Goal: Task Accomplishment & Management: Complete application form

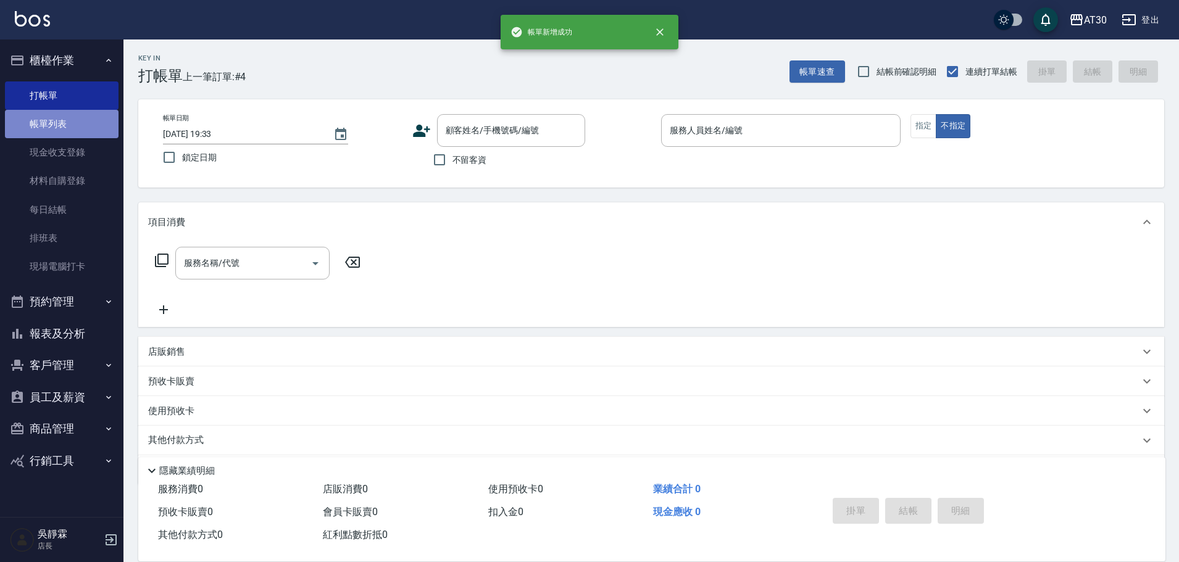
click at [64, 135] on link "帳單列表" at bounding box center [62, 124] width 114 height 28
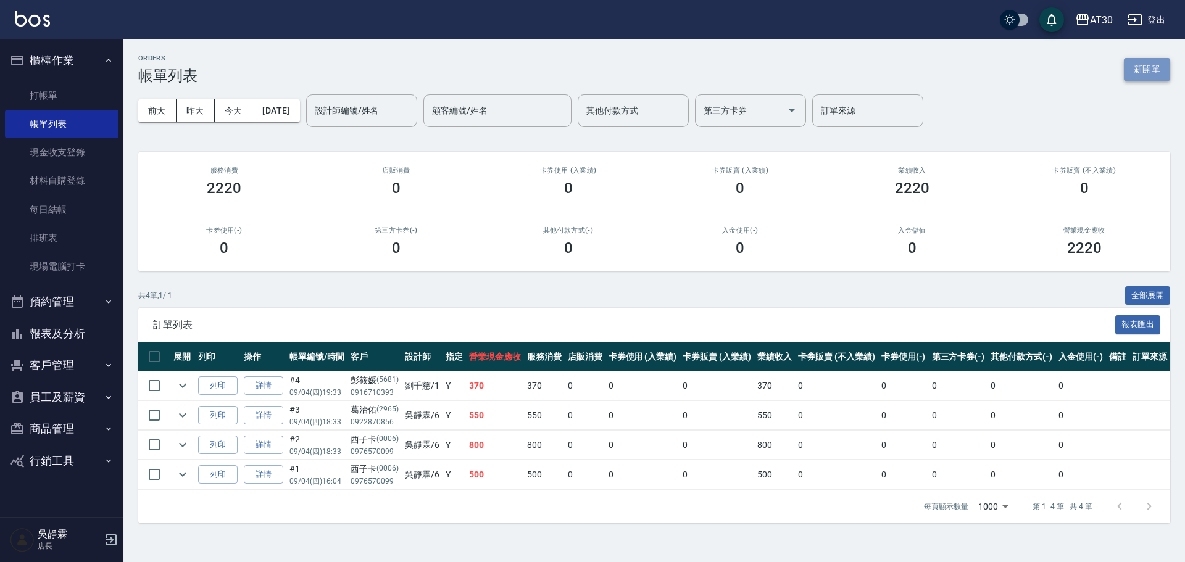
click at [1161, 72] on button "新開單" at bounding box center [1147, 69] width 46 height 23
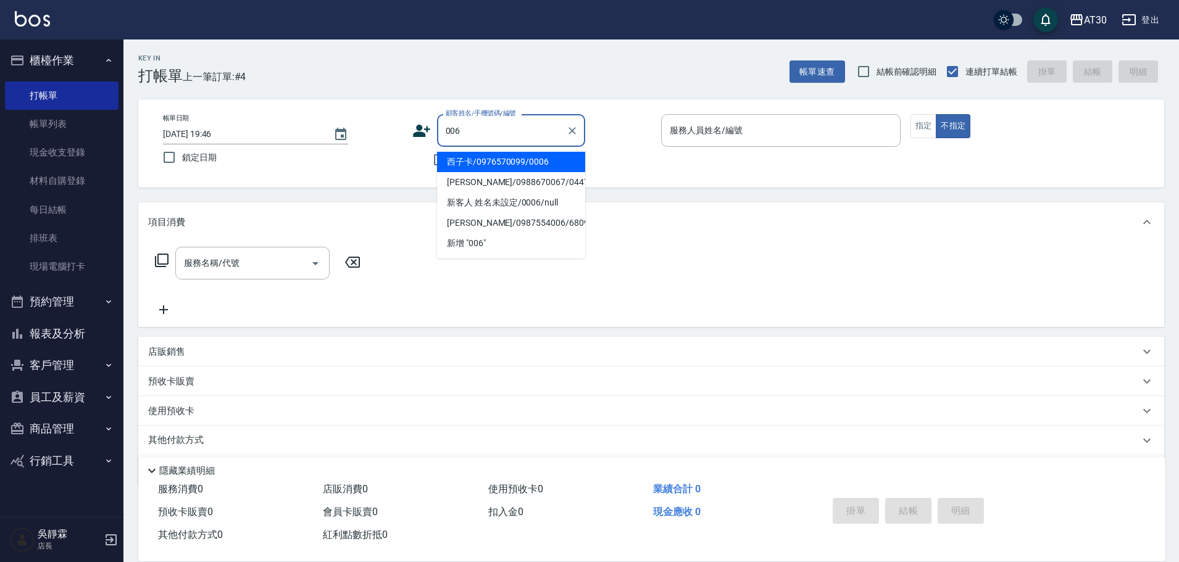
type input "西子卡/0976570099/0006"
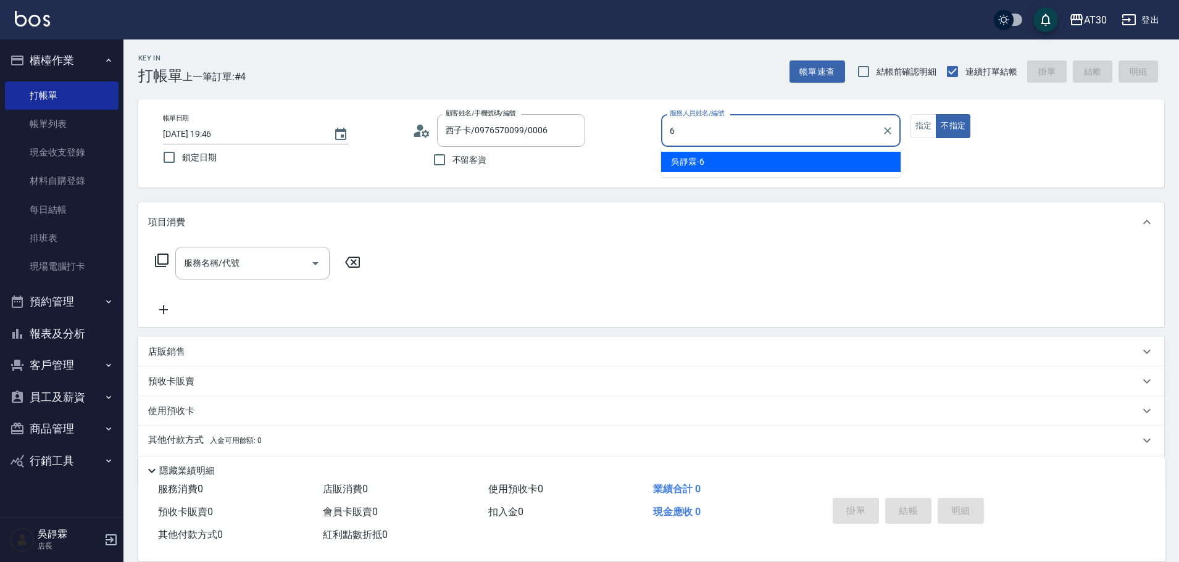
type input "吳靜霖-6"
type button "false"
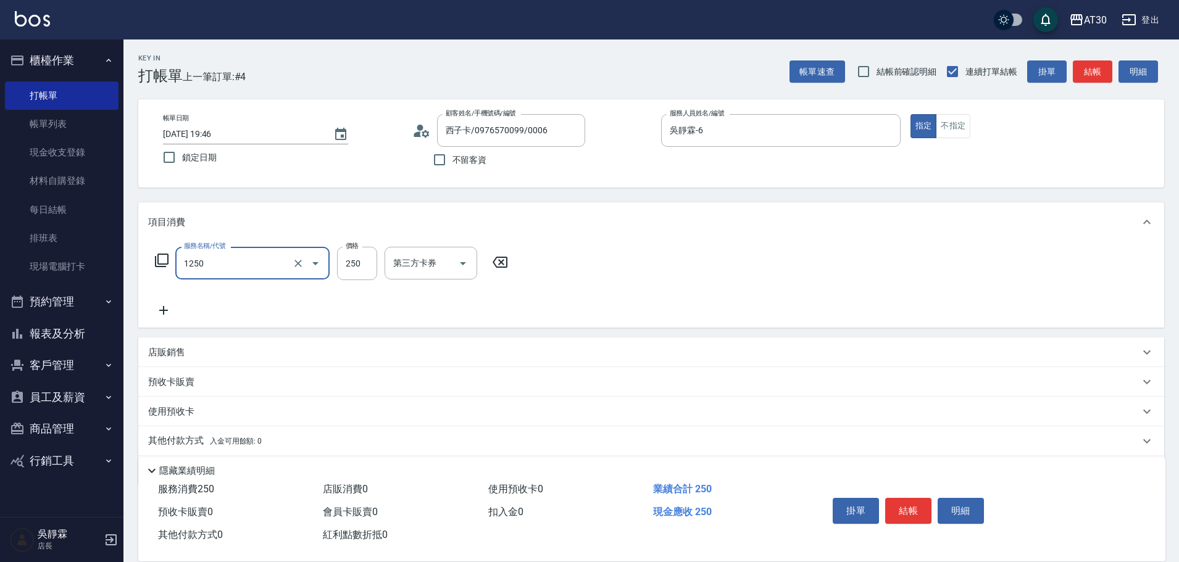
type input "洗髮250(1250)"
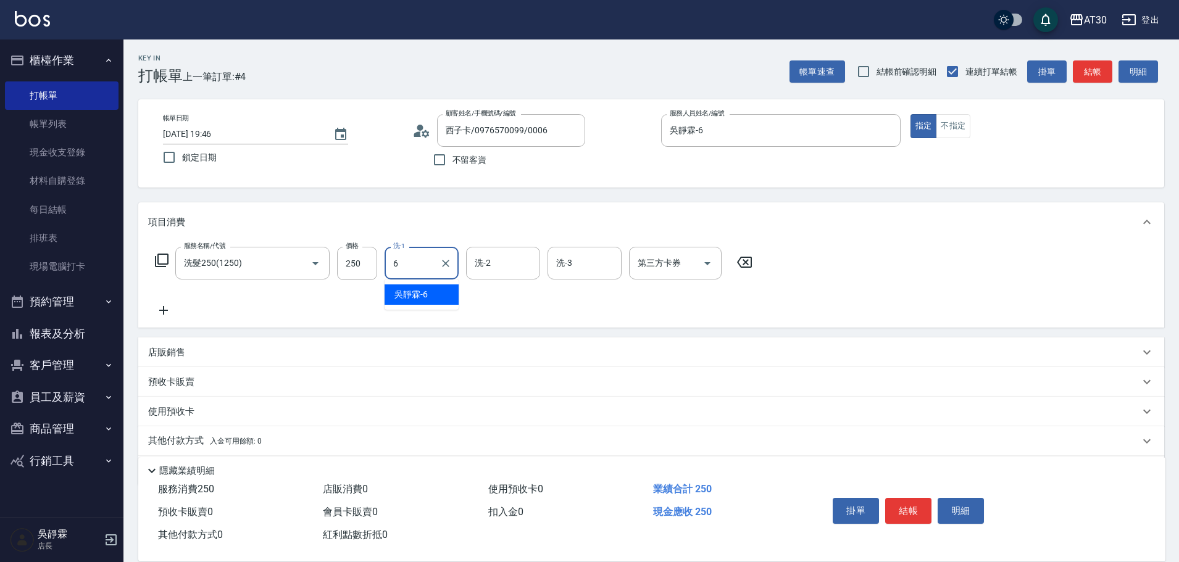
type input "吳靜霖-6"
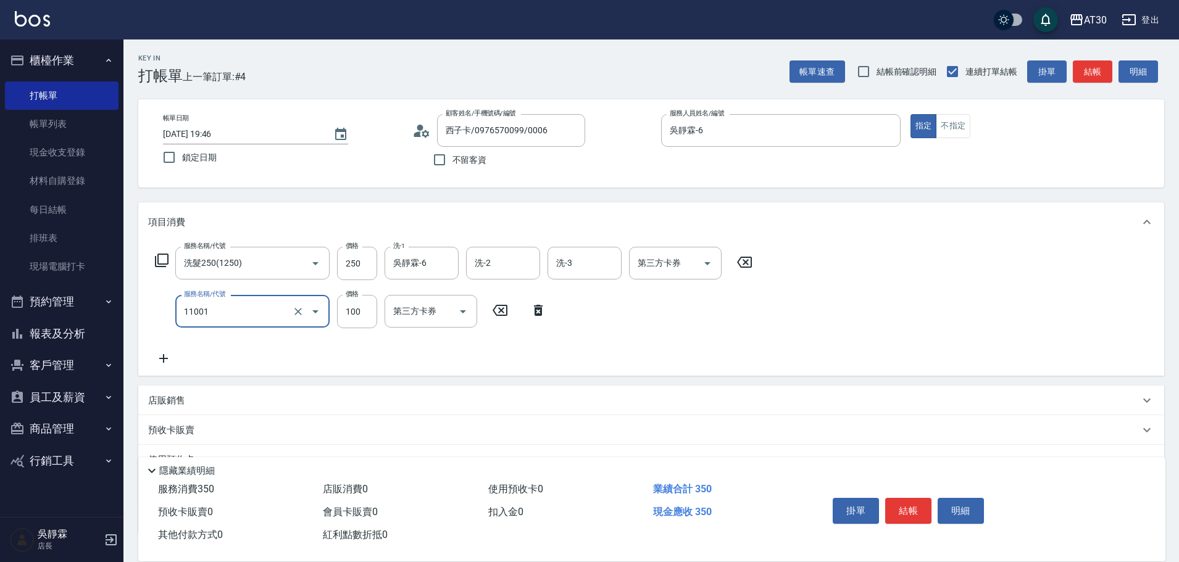
type input "瞬護(11001)"
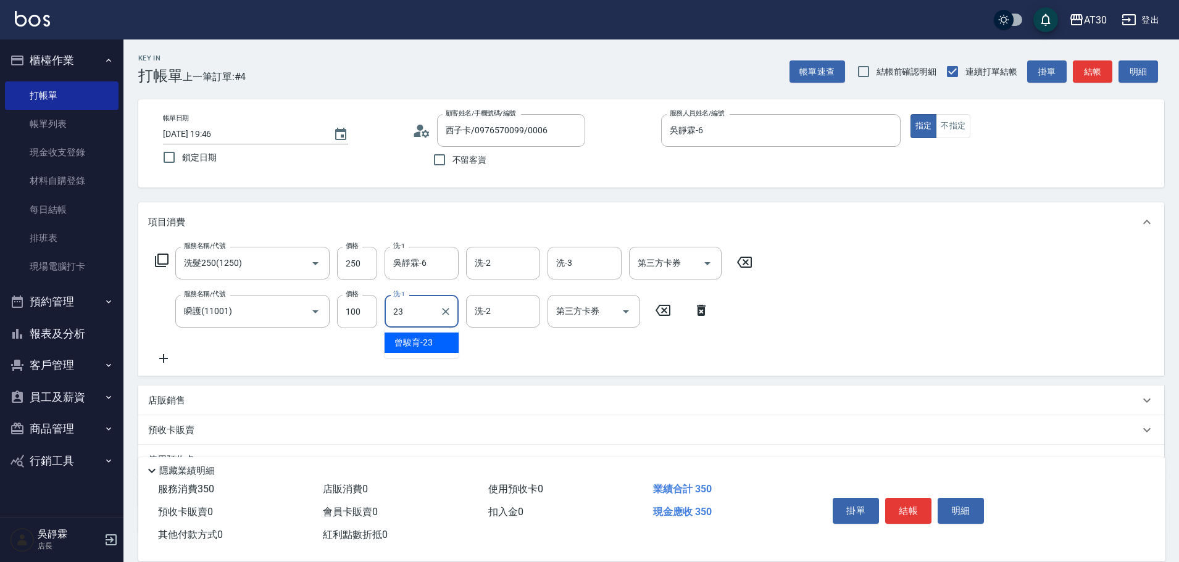
type input "曾駿育-23"
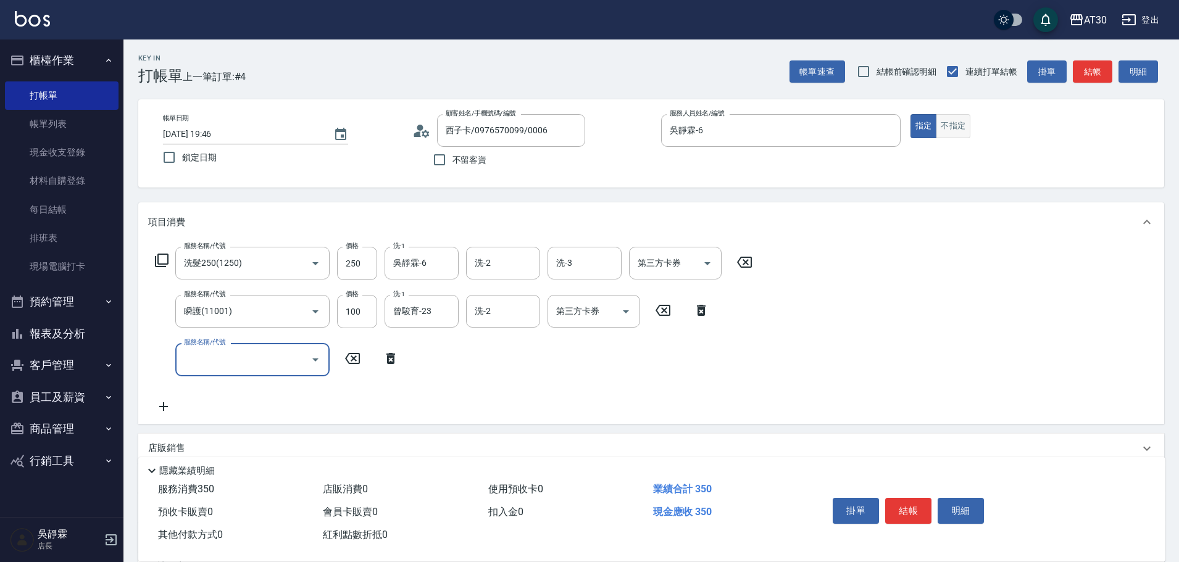
click at [953, 126] on button "不指定" at bounding box center [952, 126] width 35 height 24
click at [909, 505] on button "結帳" at bounding box center [908, 511] width 46 height 26
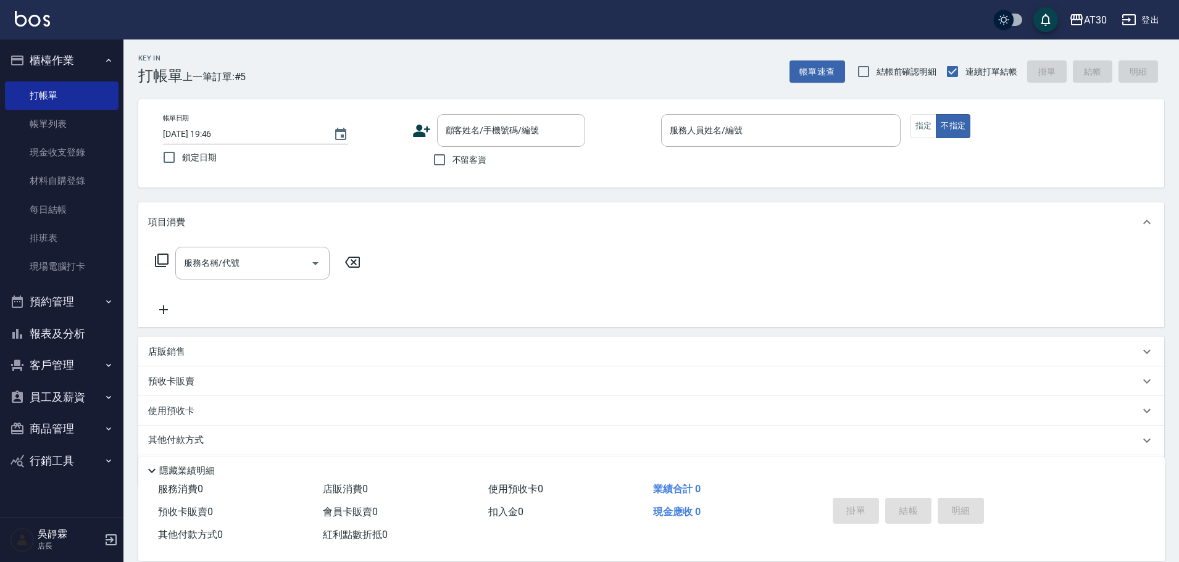
click at [424, 135] on icon at bounding box center [421, 131] width 17 height 12
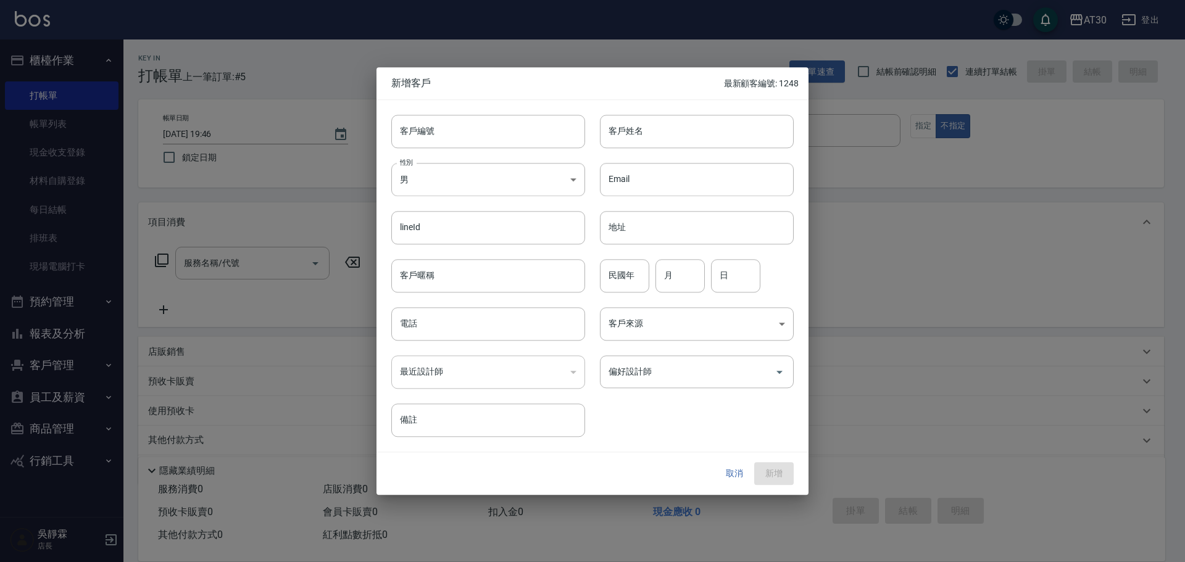
click at [410, 130] on input "客戶編號" at bounding box center [488, 131] width 194 height 33
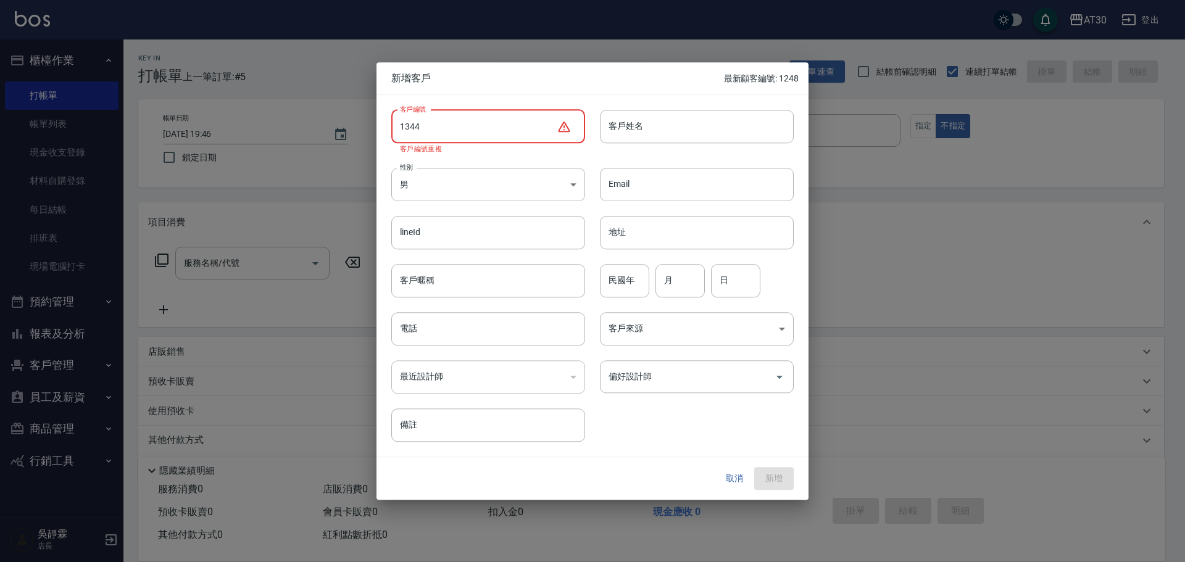
drag, startPoint x: 431, startPoint y: 133, endPoint x: 384, endPoint y: 141, distance: 47.7
click at [384, 142] on div "客戶編號 1344 ​ 客戶編號 客戶編號重複" at bounding box center [480, 124] width 209 height 58
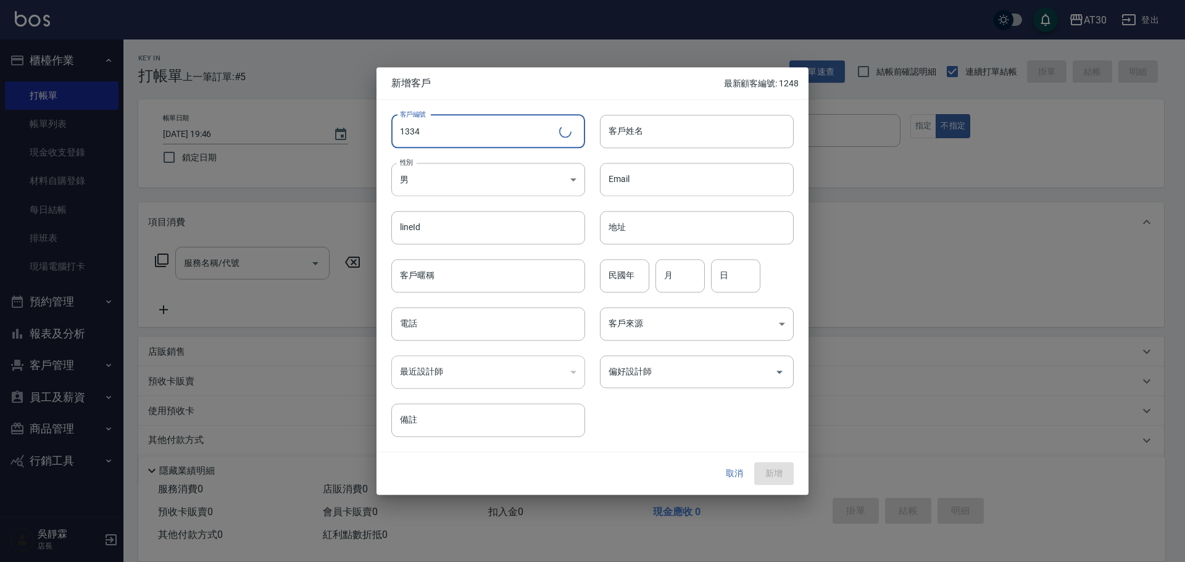
type input "1334"
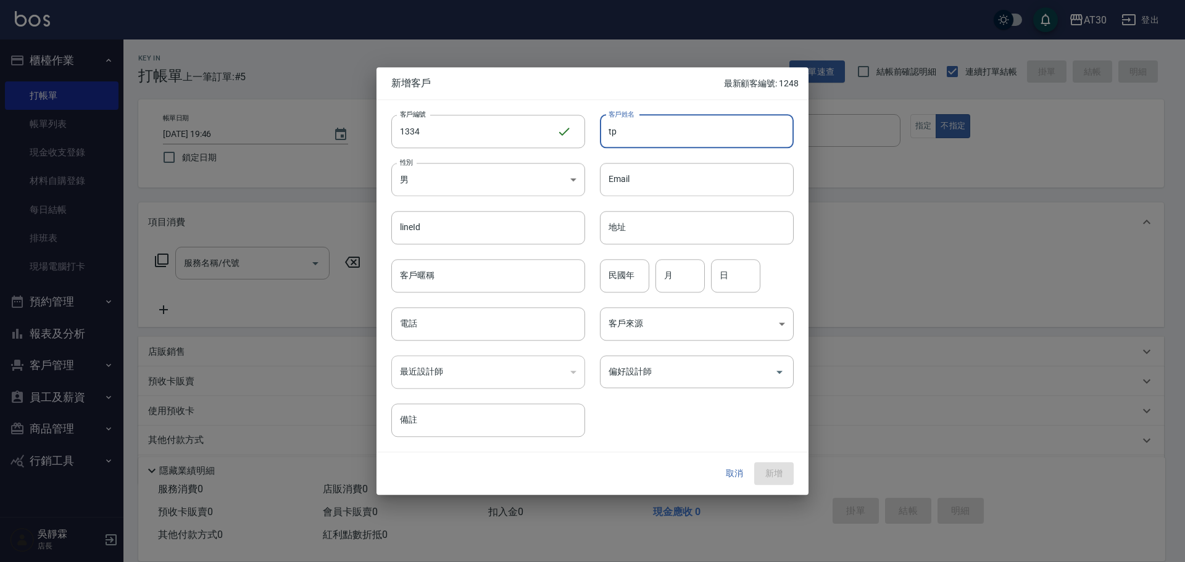
type input "t"
type input "[PERSON_NAME]"
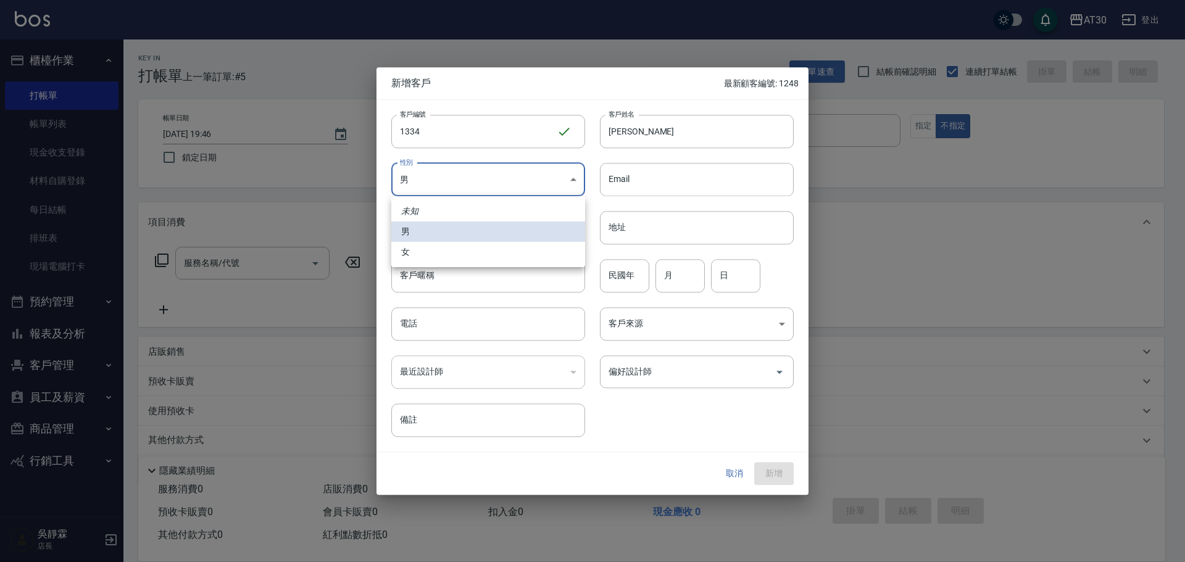
click at [433, 182] on body "AT30 登出 櫃檯作業 打帳單 帳單列表 現金收支登錄 材料自購登錄 每日結帳 排班表 現場電腦打卡 預約管理 預約管理 單日預約紀錄 單週預約紀錄 報表及…" at bounding box center [592, 301] width 1185 height 603
click at [452, 256] on li "女" at bounding box center [488, 252] width 194 height 20
type input "[DEMOGRAPHIC_DATA]"
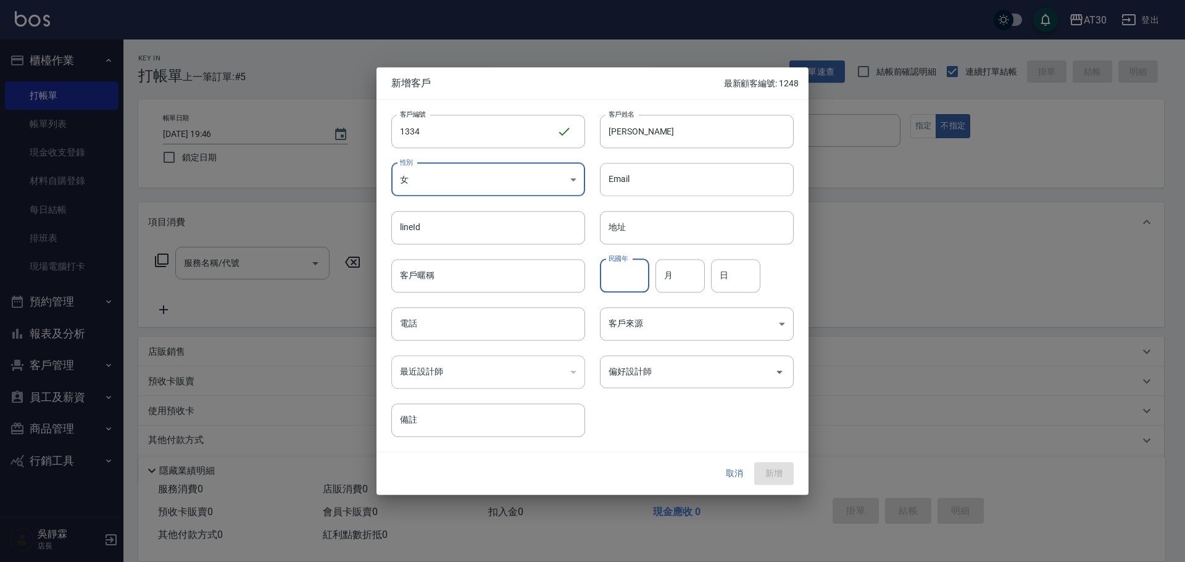
click at [613, 288] on input "民國年" at bounding box center [624, 275] width 49 height 33
type input "72"
type input "10"
type input "08"
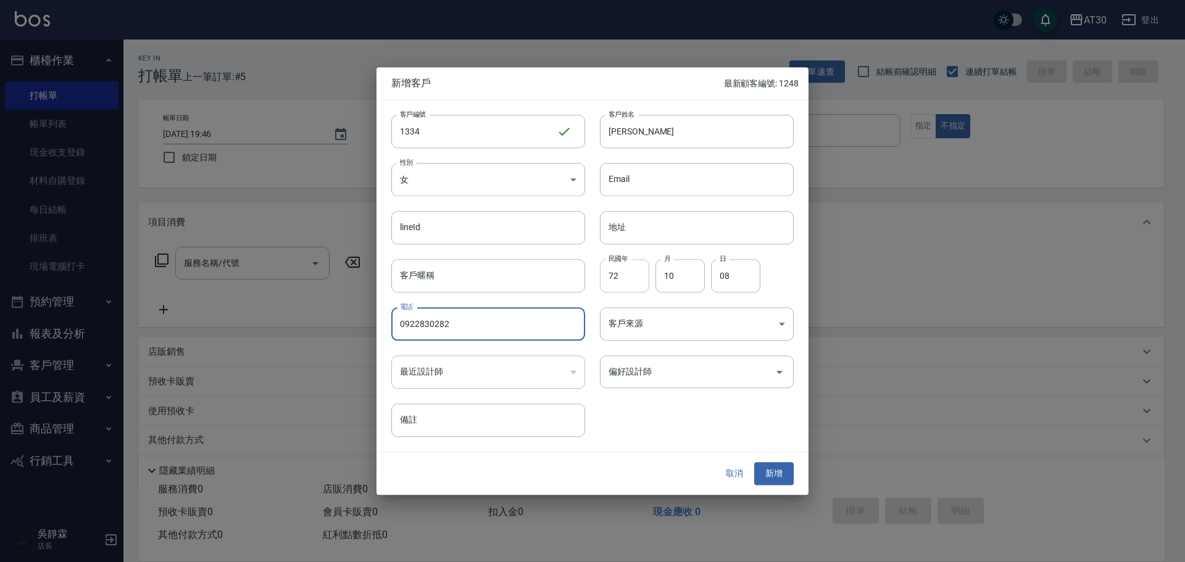
type input "0922830282"
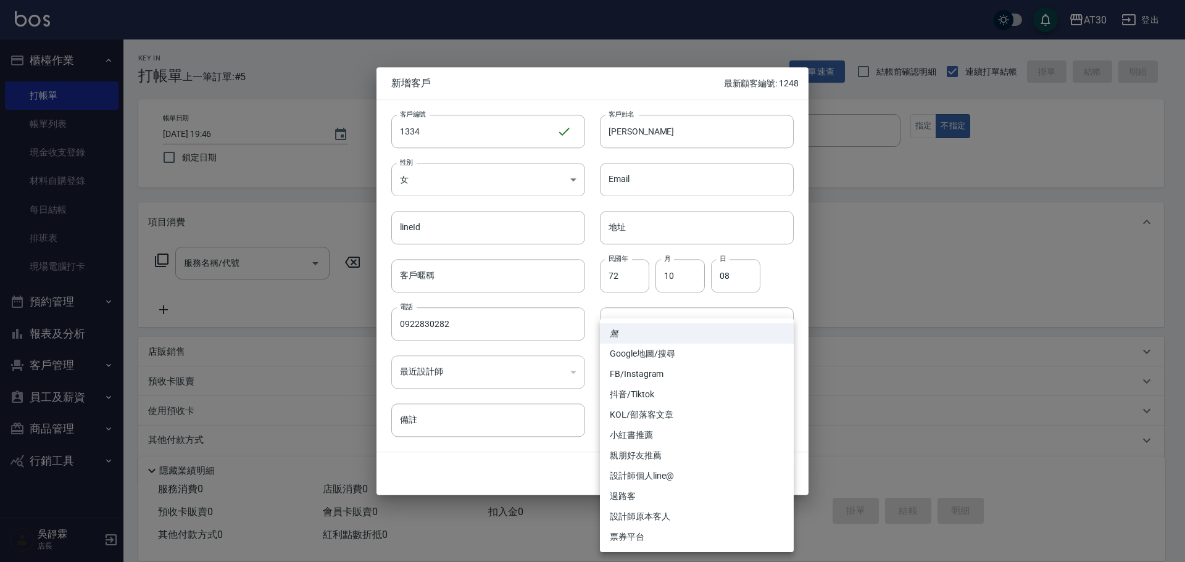
click at [915, 354] on div at bounding box center [592, 281] width 1185 height 562
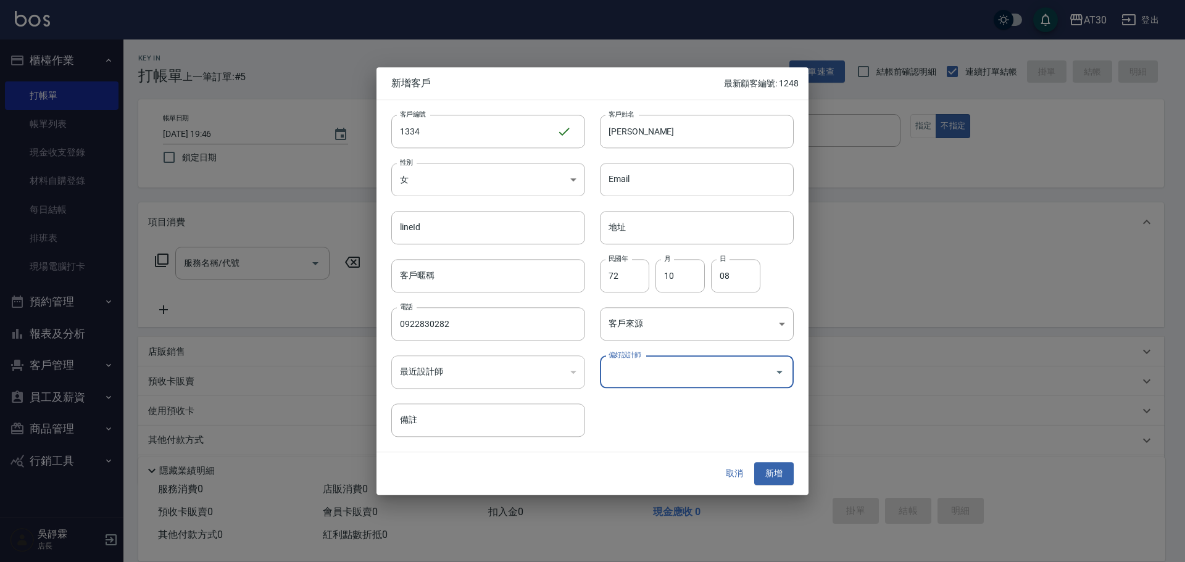
click at [700, 375] on input "偏好設計師" at bounding box center [687, 372] width 164 height 22
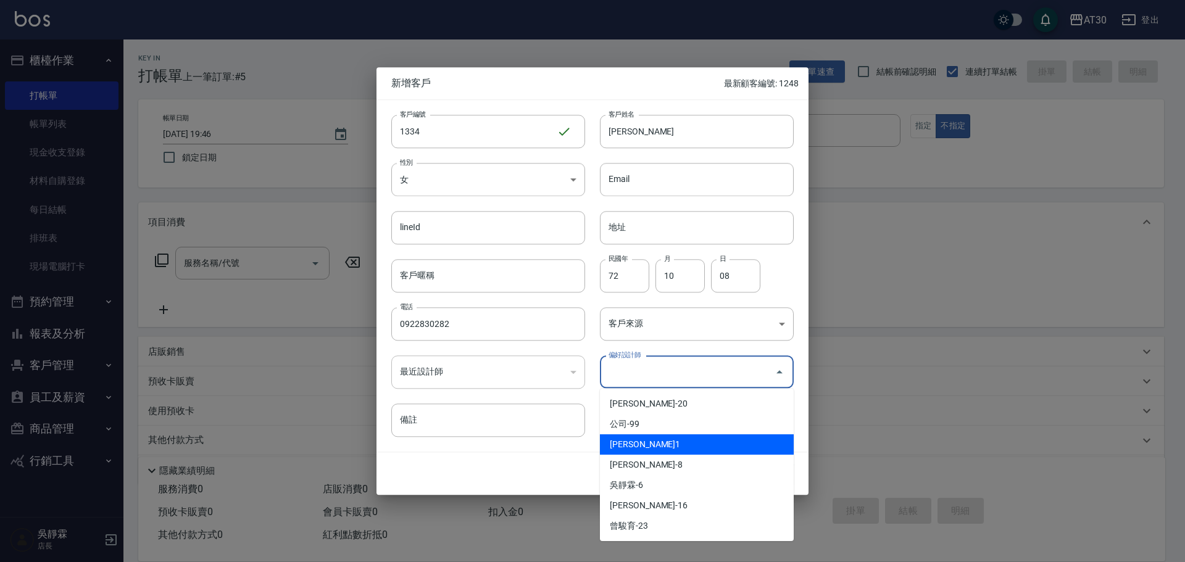
click at [658, 447] on li "[PERSON_NAME]1" at bounding box center [697, 444] width 194 height 20
type input "劉千慈"
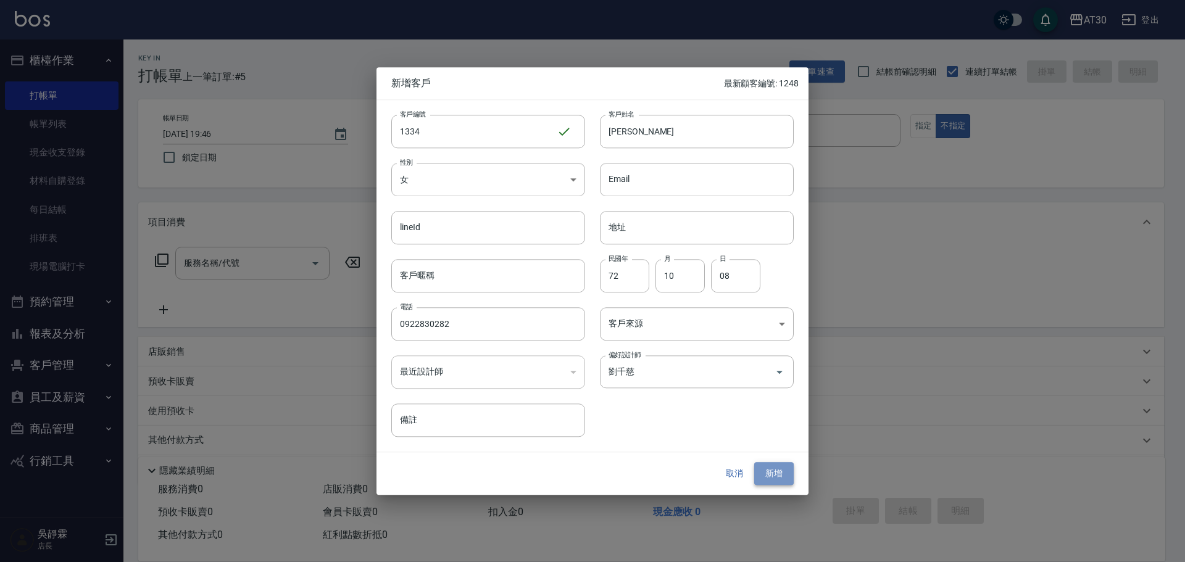
click at [770, 464] on button "新增" at bounding box center [773, 474] width 39 height 23
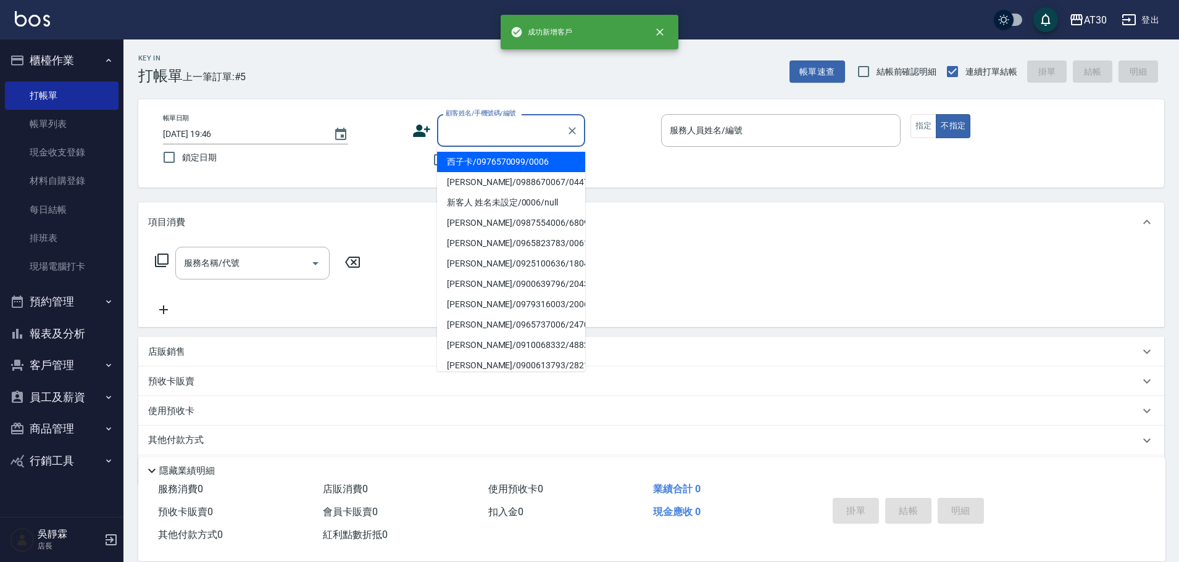
click at [494, 134] on input "顧客姓名/手機號碼/編號" at bounding box center [501, 131] width 118 height 22
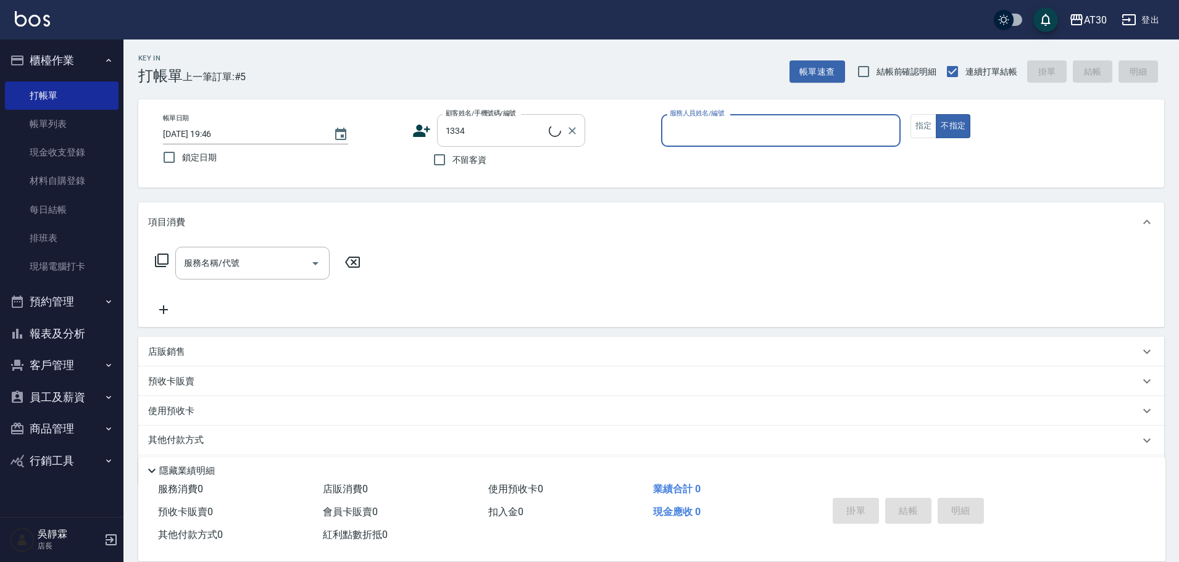
type input "[PERSON_NAME]/0922830282/1334"
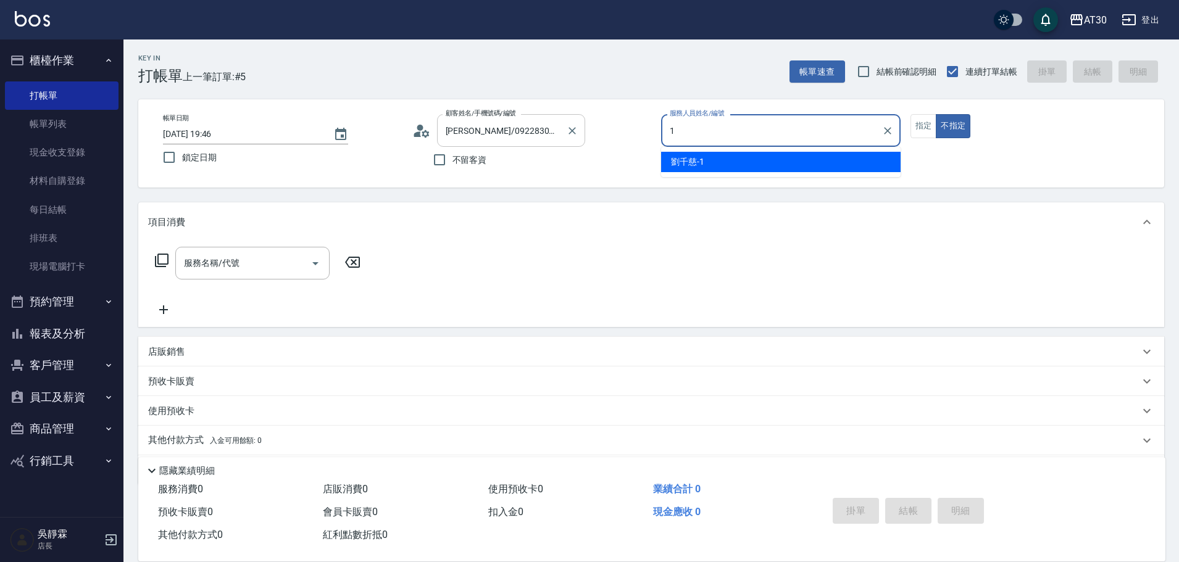
type input "[PERSON_NAME]1"
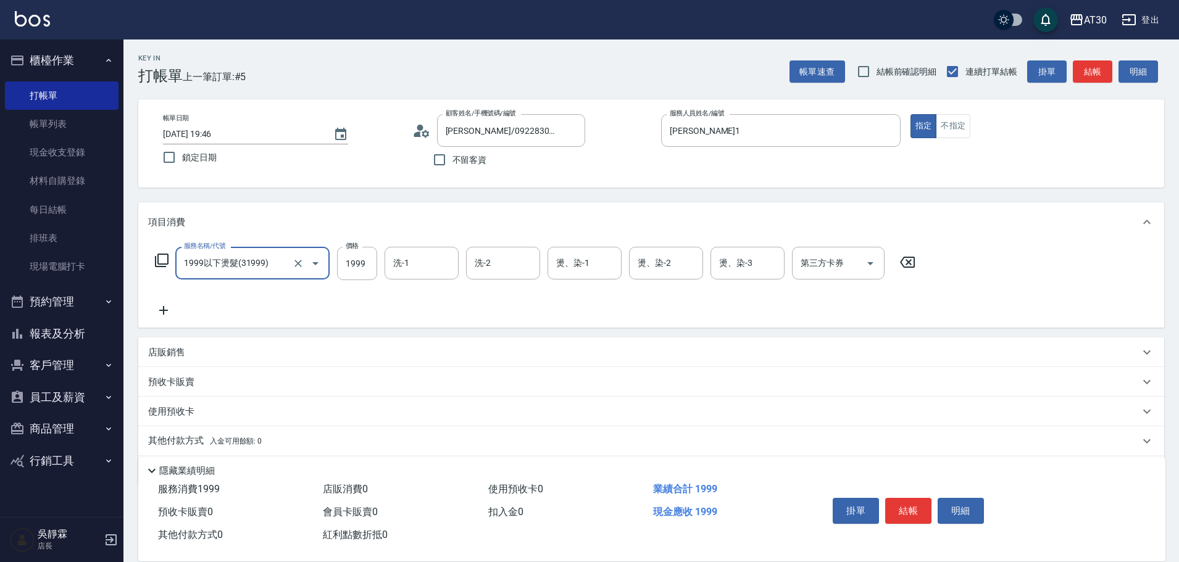
click at [320, 270] on icon "Open" at bounding box center [315, 263] width 15 height 15
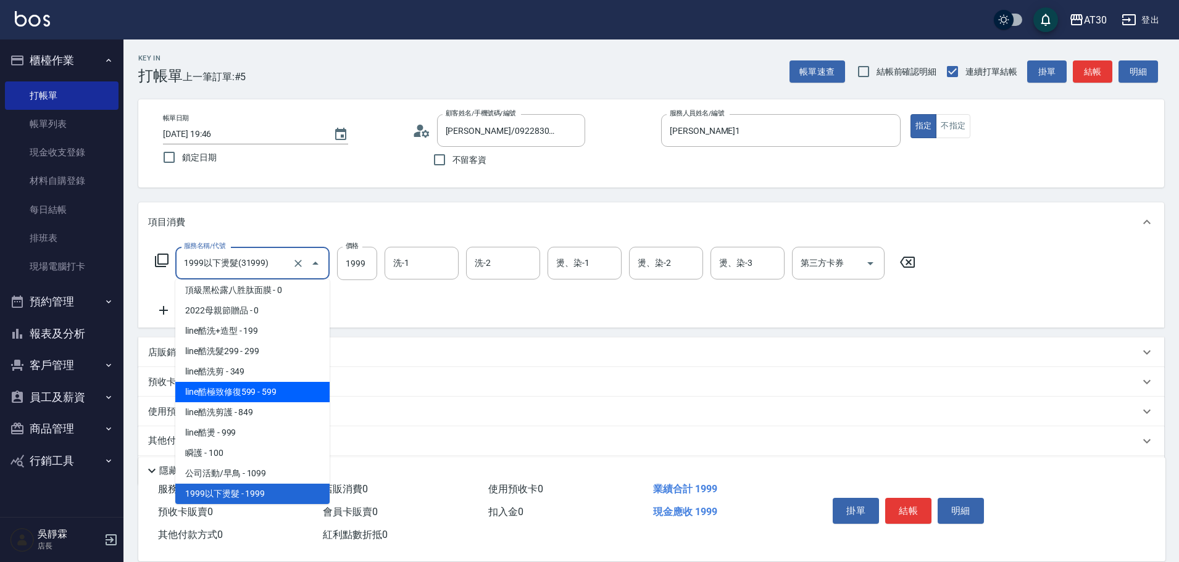
scroll to position [505, 0]
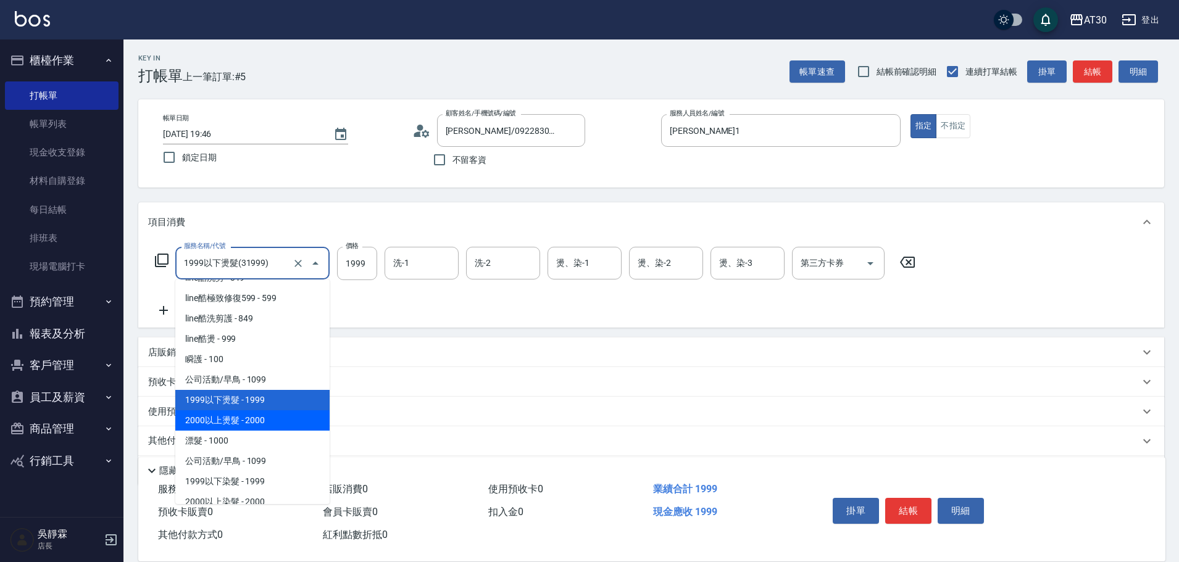
click at [288, 413] on span "2000以上燙髮 - 2000" at bounding box center [252, 420] width 154 height 20
type input "2000以上燙髮(32000)"
type input "2000"
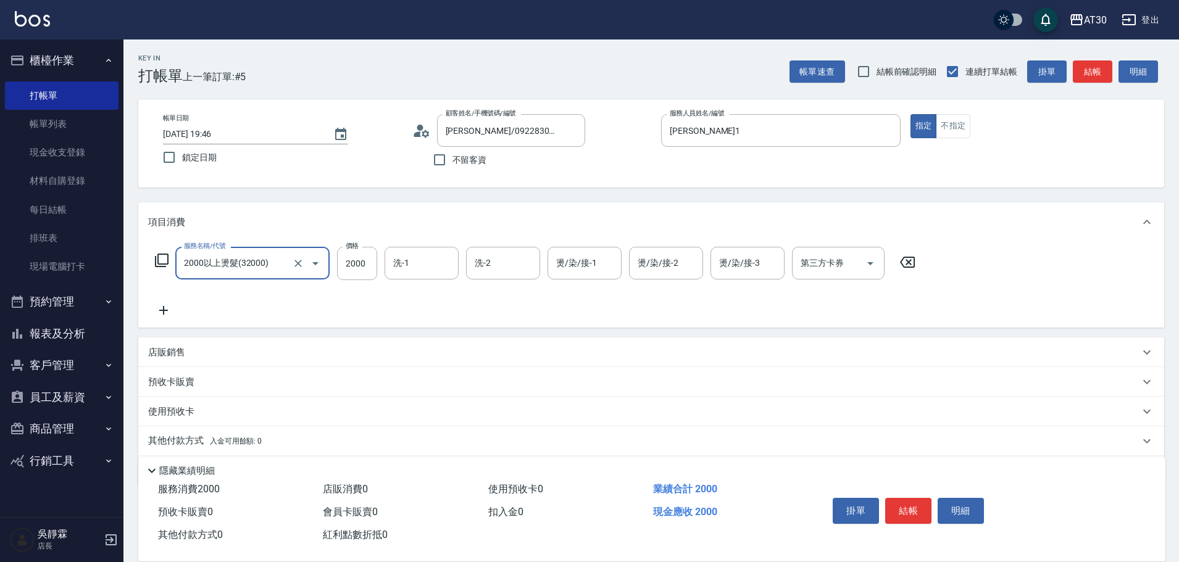
click at [314, 256] on icon "Open" at bounding box center [315, 263] width 15 height 15
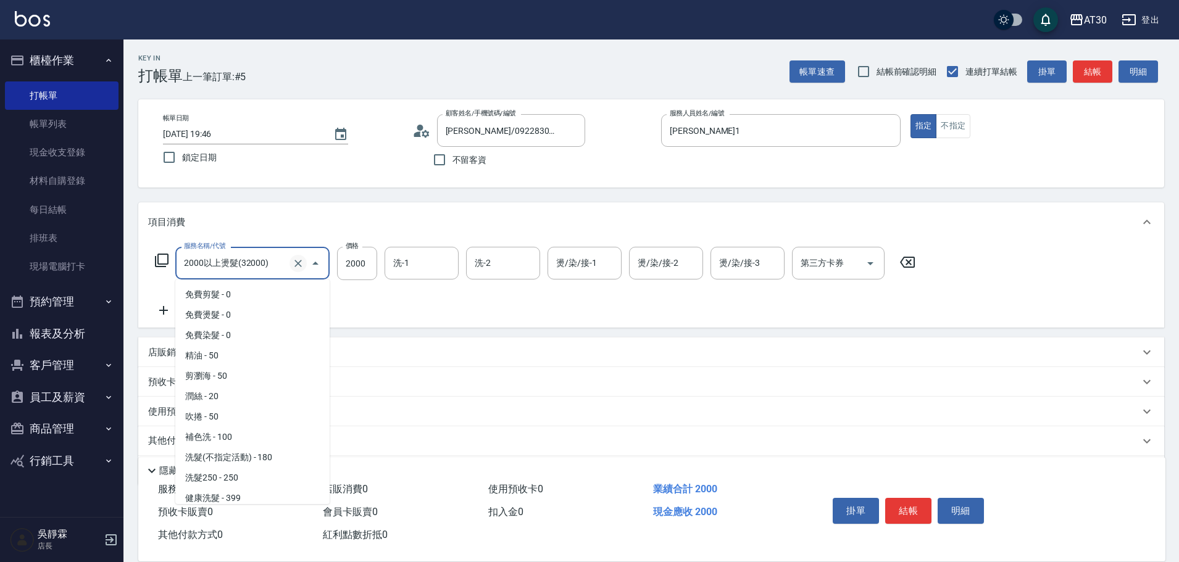
scroll to position [432, 0]
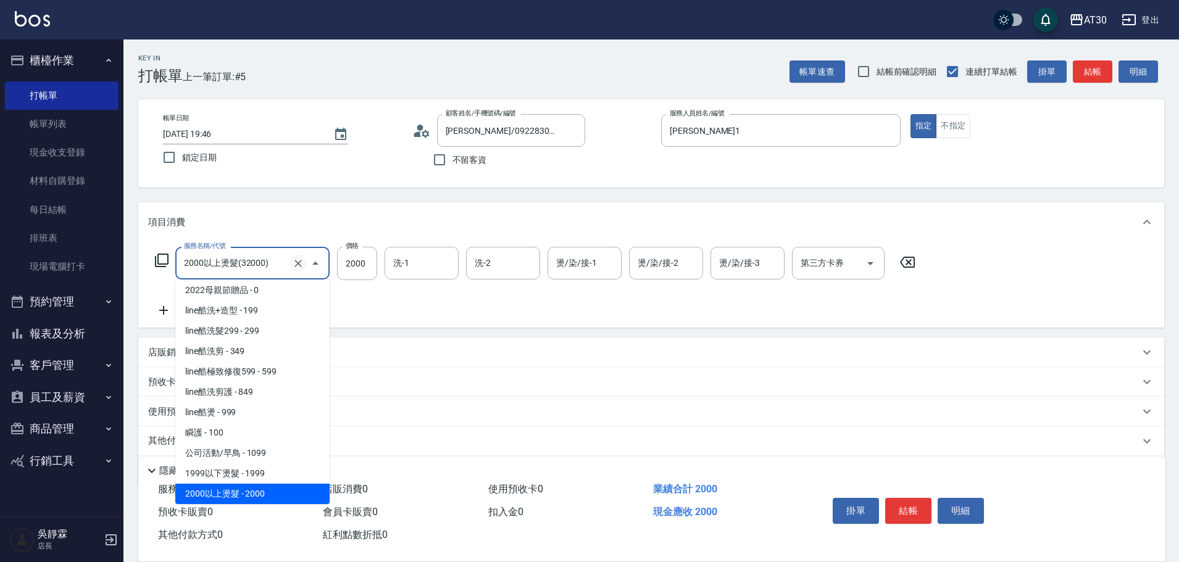
click at [298, 261] on icon "Clear" at bounding box center [298, 263] width 12 height 12
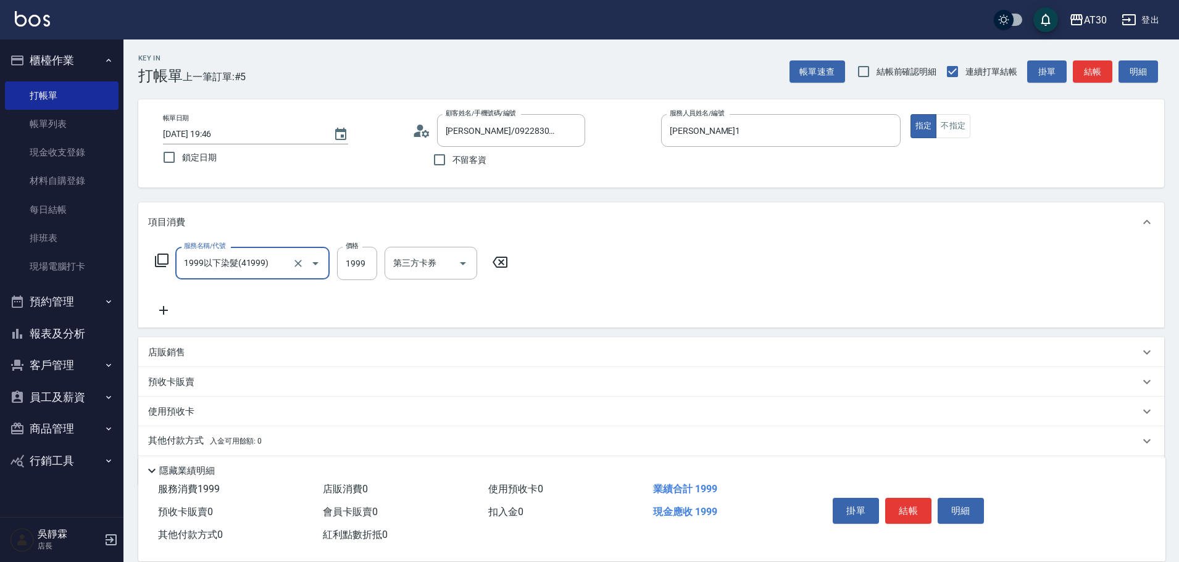
type input "1999以下染髮(41999)"
type input "1099"
type input "[PERSON_NAME]1"
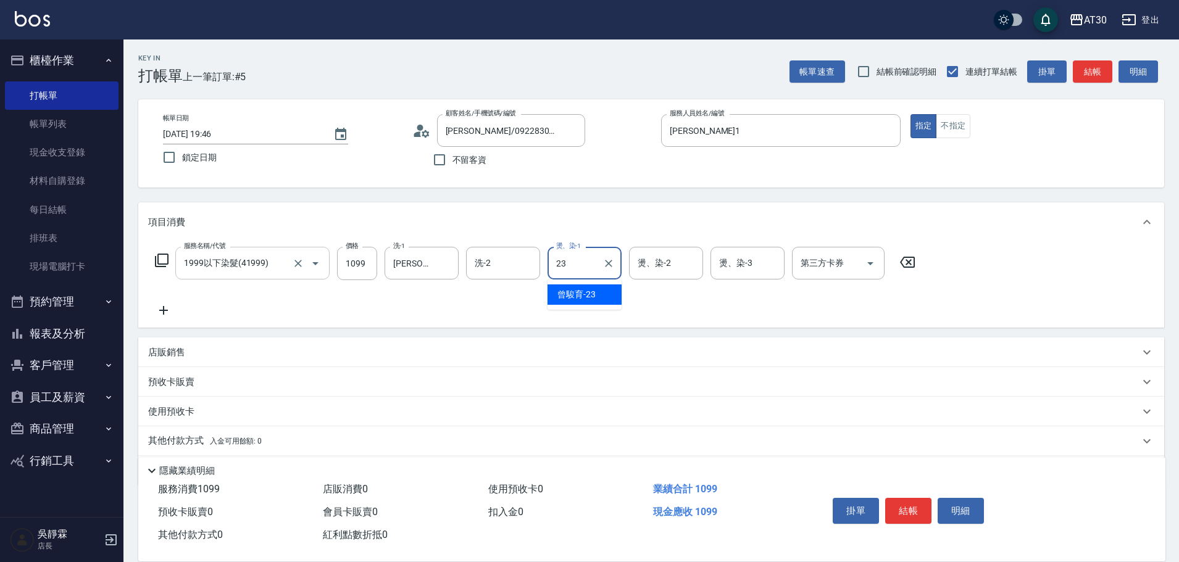
type input "曾駿育-23"
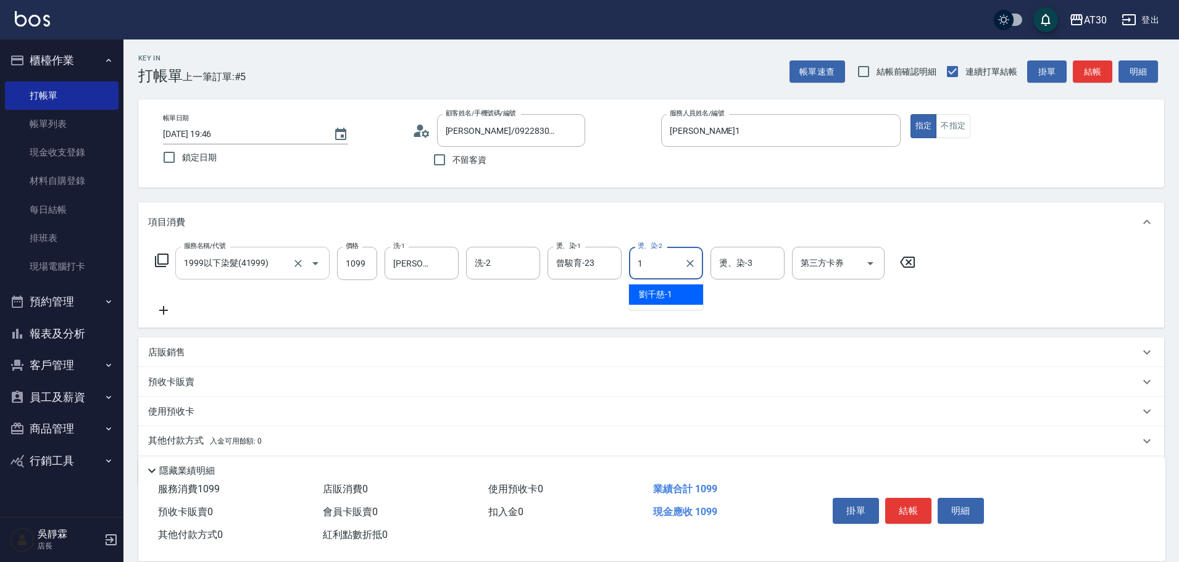
type input "[PERSON_NAME]1"
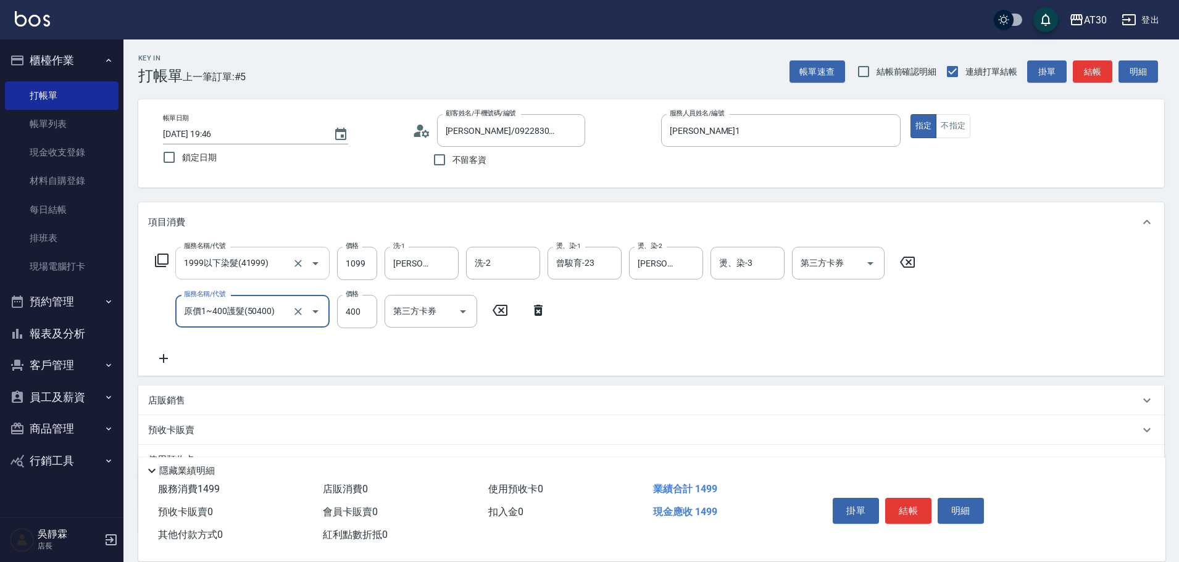
type input "原價1~400護髮(50400)"
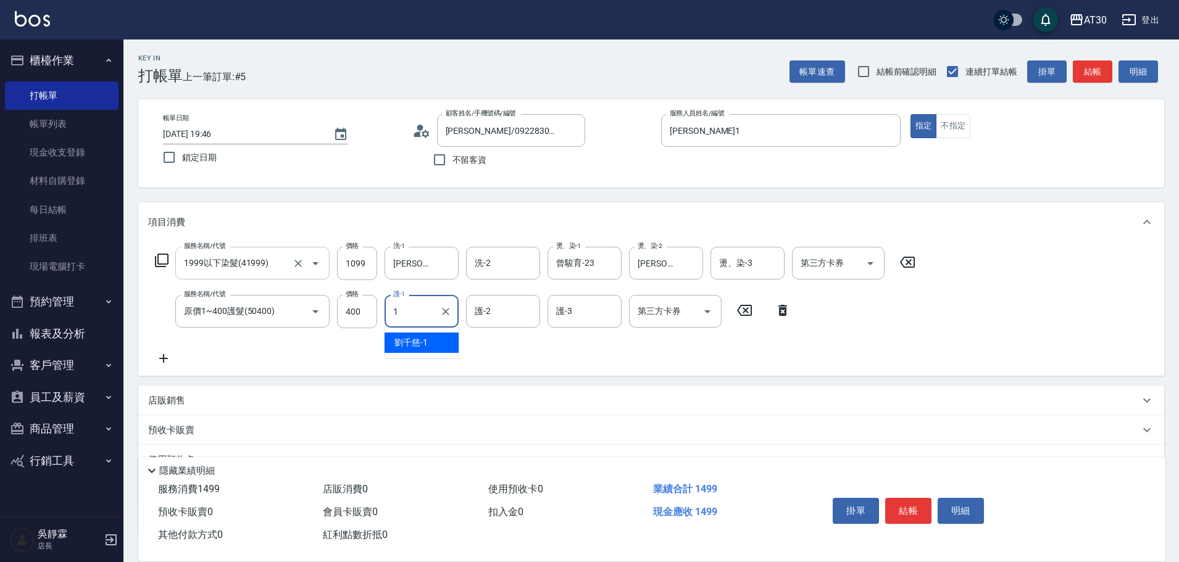
type input "[PERSON_NAME]1"
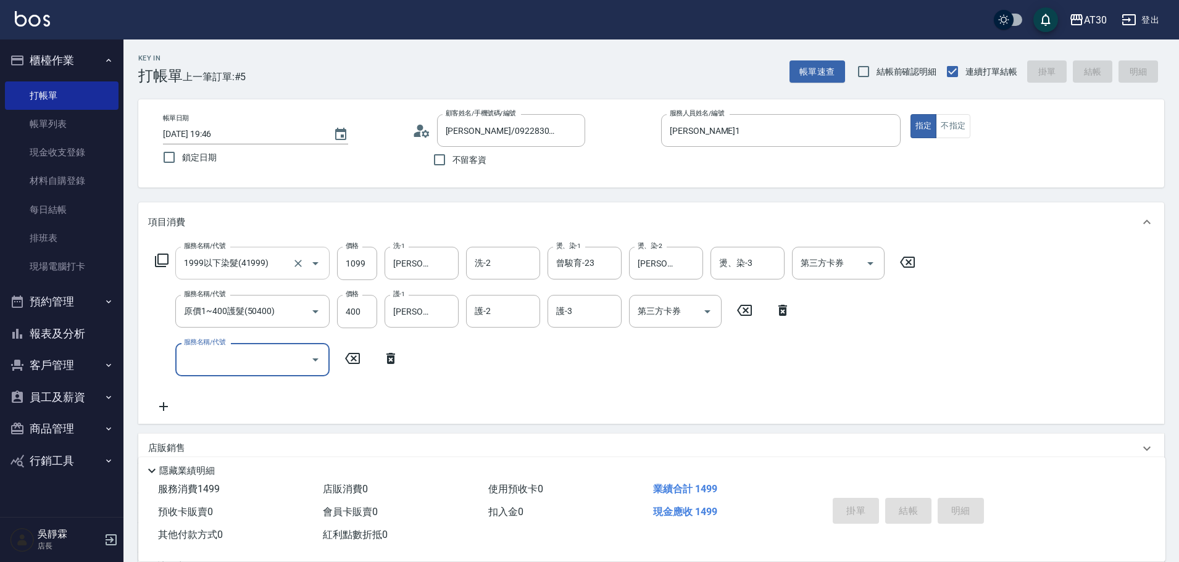
type input "[DATE] 19:53"
